Goal: Transaction & Acquisition: Book appointment/travel/reservation

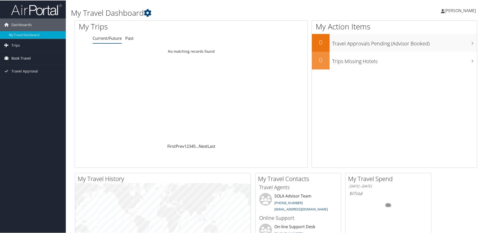
click at [27, 57] on span "Book Travel" at bounding box center [20, 57] width 19 height 13
click at [27, 75] on link "Book/Manage Online Trips" at bounding box center [33, 76] width 66 height 8
click at [464, 11] on span "[PERSON_NAME]" at bounding box center [460, 10] width 31 height 6
click at [430, 83] on link "Sign Out" at bounding box center [447, 82] width 56 height 9
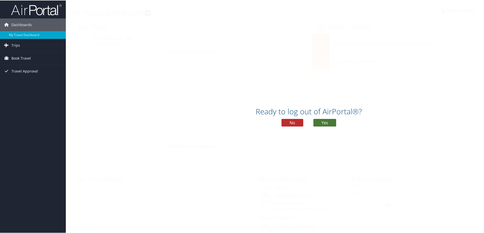
click at [326, 120] on button "Yes" at bounding box center [324, 122] width 23 height 8
